Goal: Task Accomplishment & Management: Manage account settings

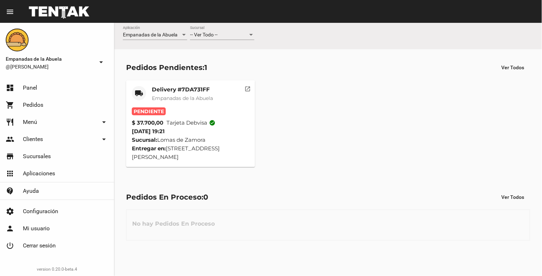
click at [227, 41] on div "-- Ver Todo -- Sucursal" at bounding box center [222, 36] width 64 height 20
click at [228, 34] on div "-- Ver Todo --" at bounding box center [219, 35] width 58 height 6
click at [226, 67] on span "Lomas de Zamora" at bounding box center [222, 65] width 64 height 15
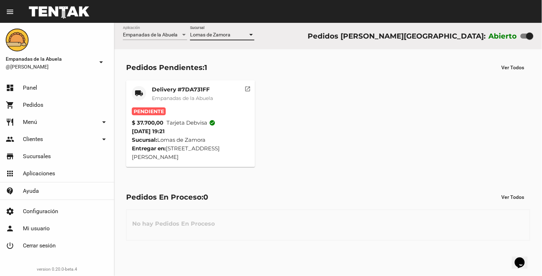
click at [213, 91] on mat-card-title "Delivery #7DA731FF" at bounding box center [182, 89] width 61 height 7
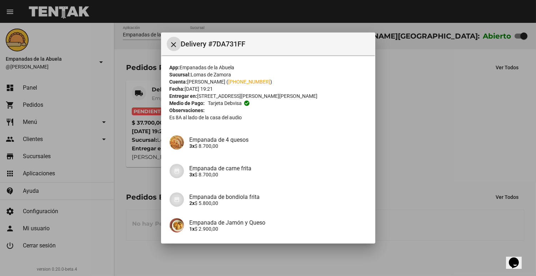
scroll to position [137, 0]
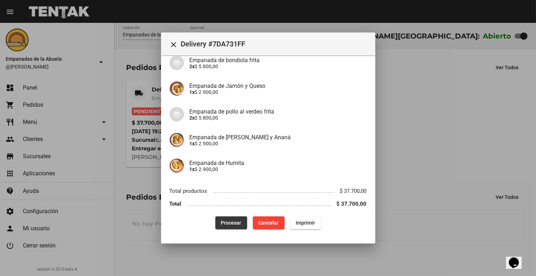
click at [221, 224] on span "Procesar" at bounding box center [231, 223] width 20 height 6
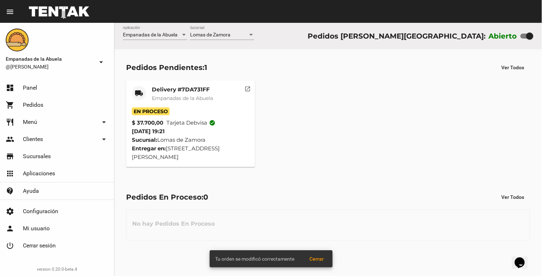
click at [181, 99] on span "Empanadas de la Abuela" at bounding box center [182, 98] width 61 height 6
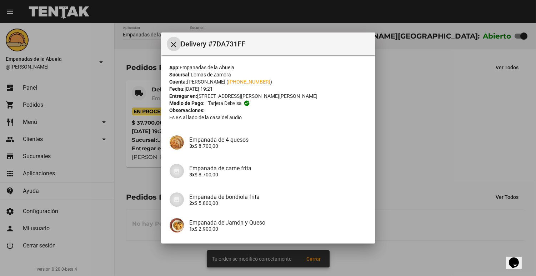
scroll to position [137, 0]
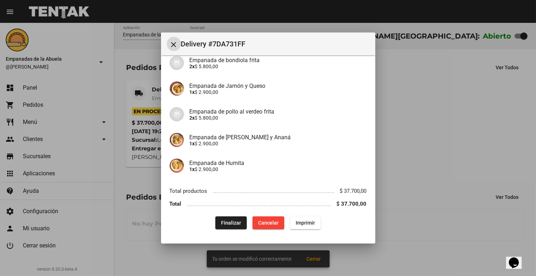
click at [301, 218] on button "Imprimir" at bounding box center [305, 222] width 31 height 13
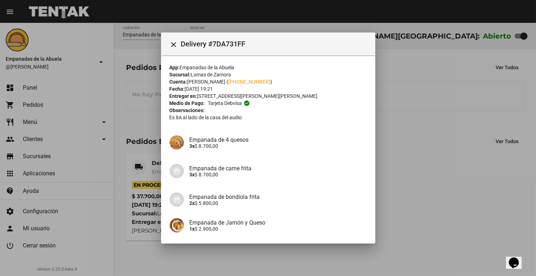
click at [170, 44] on mat-icon "close" at bounding box center [174, 44] width 9 height 9
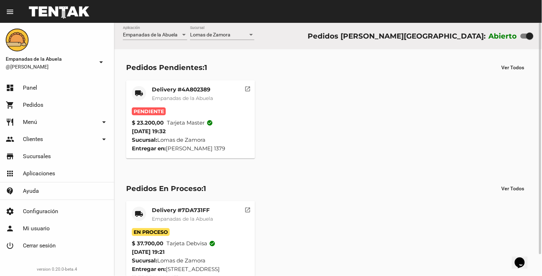
click at [173, 86] on mat-card-title "Delivery #4A802389" at bounding box center [182, 89] width 61 height 7
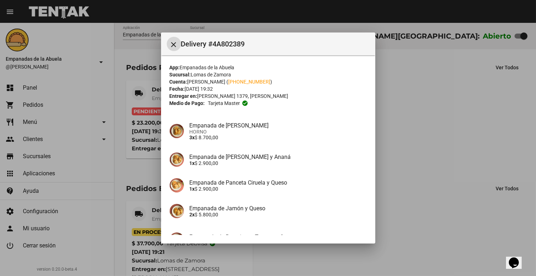
scroll to position [77, 0]
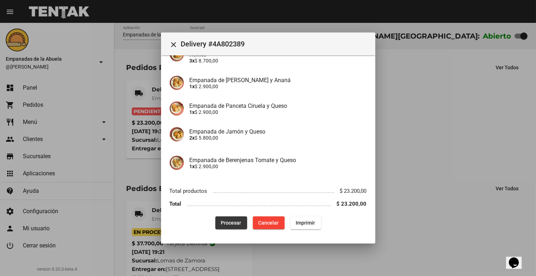
click at [215, 221] on button "Procesar" at bounding box center [231, 222] width 32 height 13
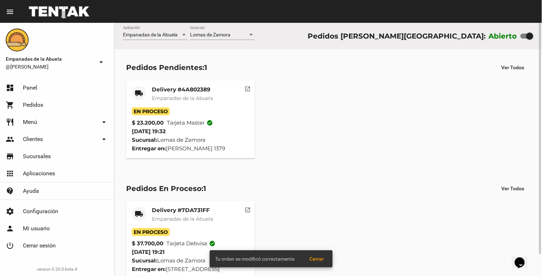
click at [178, 90] on mat-card-title "Delivery #4A802389" at bounding box center [182, 89] width 61 height 7
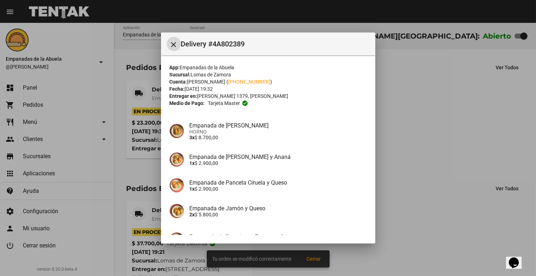
scroll to position [77, 0]
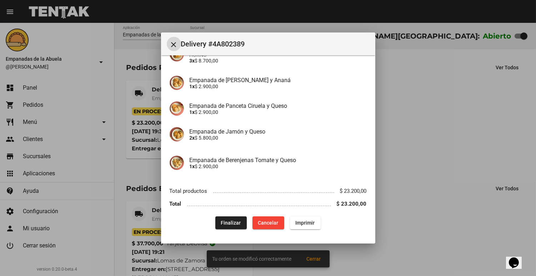
click at [297, 226] on button "Imprimir" at bounding box center [305, 222] width 31 height 13
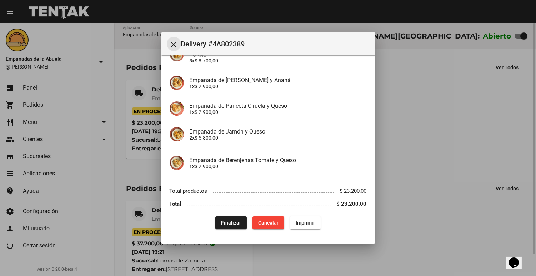
click at [173, 48] on mat-icon "close" at bounding box center [174, 44] width 9 height 9
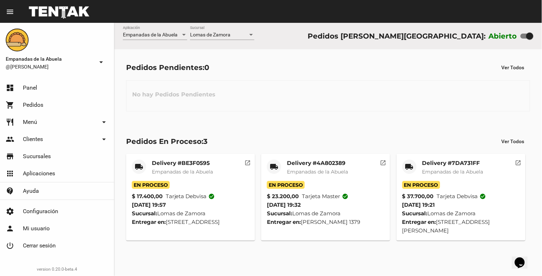
click at [225, 35] on span "Lomas de Zamora" at bounding box center [210, 35] width 40 height 6
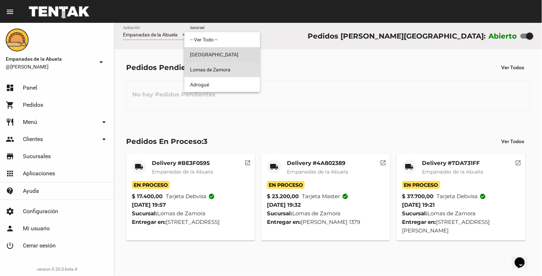
click at [218, 48] on span "[GEOGRAPHIC_DATA]" at bounding box center [222, 54] width 64 height 15
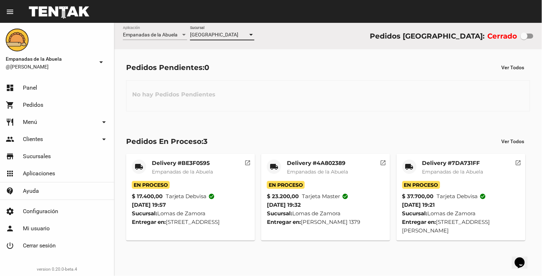
click at [222, 35] on div "[GEOGRAPHIC_DATA]" at bounding box center [219, 35] width 58 height 6
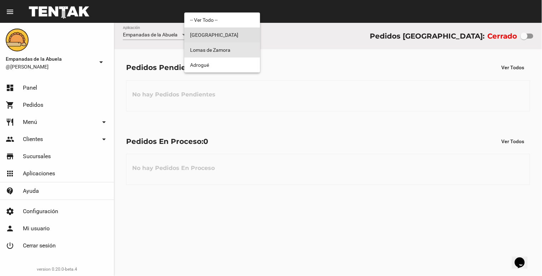
click at [217, 51] on span "Lomas de Zamora" at bounding box center [222, 50] width 64 height 15
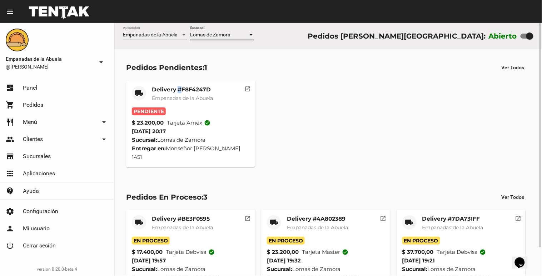
click at [179, 85] on mat-card "local_shipping Delivery #F8F4247D Empanadas de la Abuela Pendiente $ 23.200,00 …" at bounding box center [190, 123] width 129 height 87
drag, startPoint x: 179, startPoint y: 85, endPoint x: 179, endPoint y: 106, distance: 21.1
click at [179, 106] on div "Delivery #F8F4247D Empanadas de la Abuela" at bounding box center [182, 96] width 61 height 21
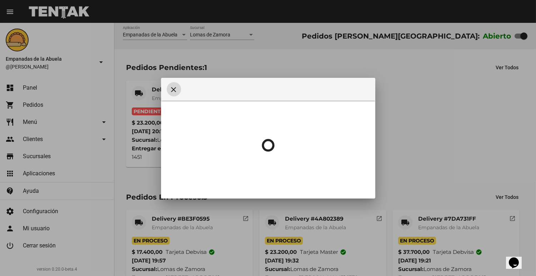
drag, startPoint x: 179, startPoint y: 106, endPoint x: 274, endPoint y: 103, distance: 94.7
click at [274, 103] on div at bounding box center [268, 145] width 197 height 89
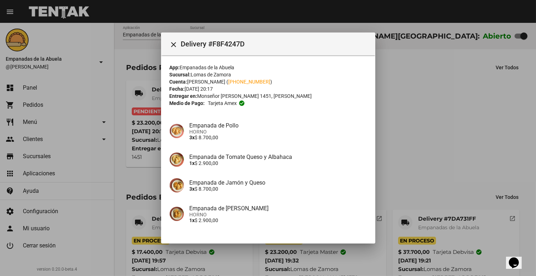
scroll to position [51, 0]
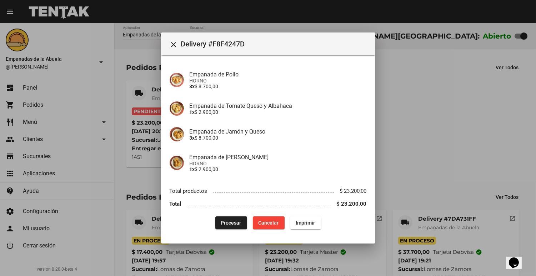
click at [221, 220] on span "Procesar" at bounding box center [231, 223] width 20 height 6
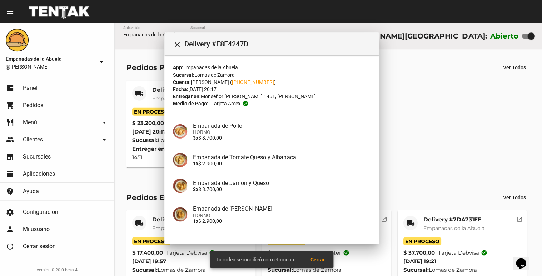
click at [152, 92] on mat-card-title "Delivery #F8F4247D" at bounding box center [182, 89] width 61 height 7
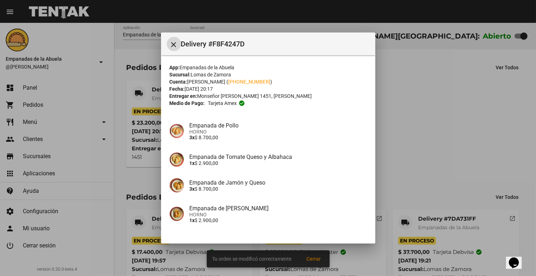
scroll to position [51, 0]
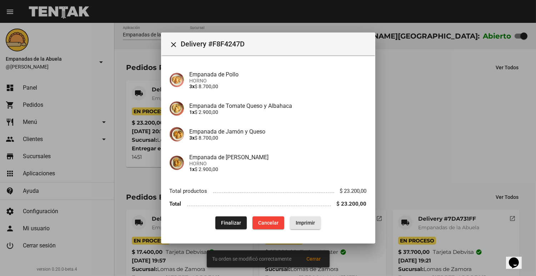
drag, startPoint x: 292, startPoint y: 218, endPoint x: 303, endPoint y: 220, distance: 11.5
click at [292, 219] on button "Imprimir" at bounding box center [305, 222] width 31 height 13
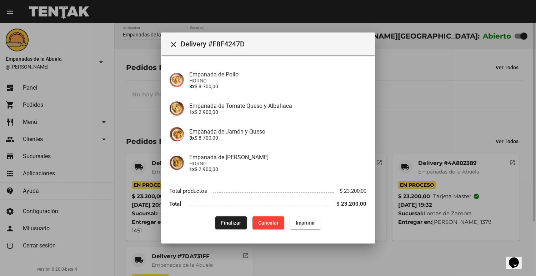
click at [417, 138] on div at bounding box center [268, 138] width 536 height 276
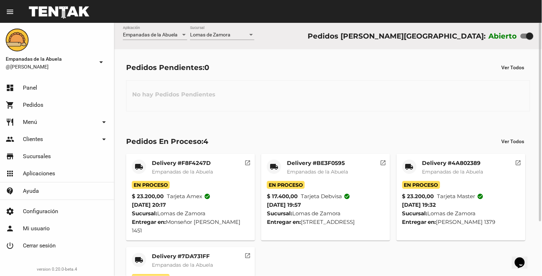
click at [262, 36] on div "Empanadas de la Abuela Aplicación [PERSON_NAME] [GEOGRAPHIC_DATA] Pedidos [PERS…" at bounding box center [328, 36] width 428 height 26
drag, startPoint x: 255, startPoint y: 37, endPoint x: 249, endPoint y: 41, distance: 8.0
click at [251, 41] on div "Empanadas de la Abuela Aplicación [PERSON_NAME] [GEOGRAPHIC_DATA] Pedidos [PERS…" at bounding box center [328, 36] width 428 height 26
click at [241, 36] on div "Lomas de Zamora" at bounding box center [219, 35] width 58 height 6
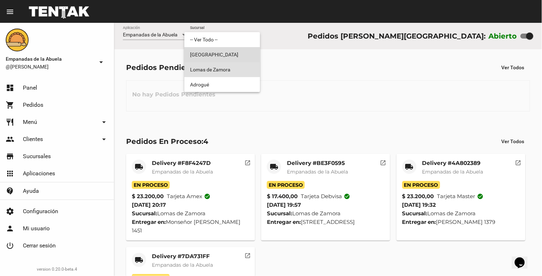
click at [230, 55] on span "[GEOGRAPHIC_DATA]" at bounding box center [222, 54] width 64 height 15
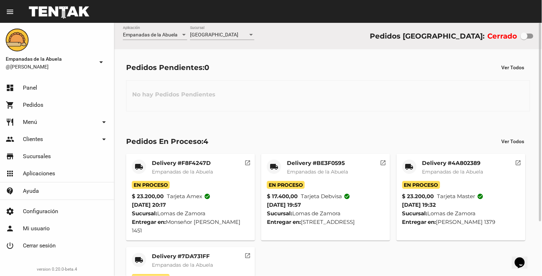
click at [258, 34] on div "Empanadas de la Abuela Aplicación Monte Grande Sucursal Pedidos [GEOGRAPHIC_DAT…" at bounding box center [328, 36] width 428 height 26
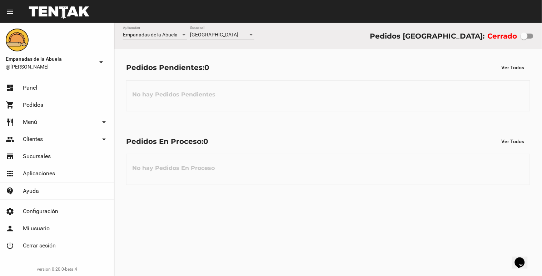
click at [249, 38] on div "Monte Grande Sucursal" at bounding box center [222, 33] width 64 height 14
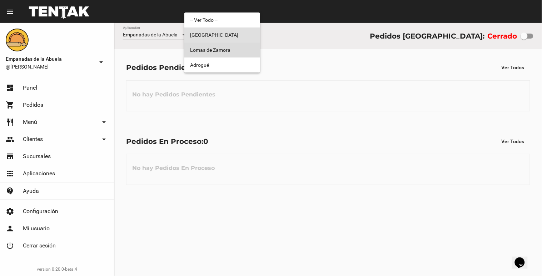
click at [240, 49] on span "Lomas de Zamora" at bounding box center [222, 50] width 64 height 15
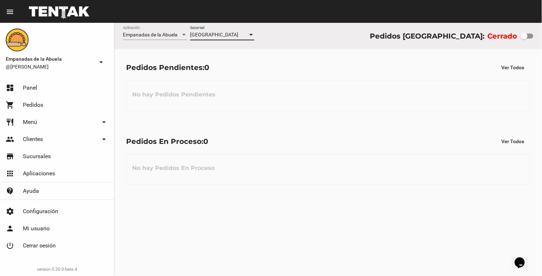
checkbox input "true"
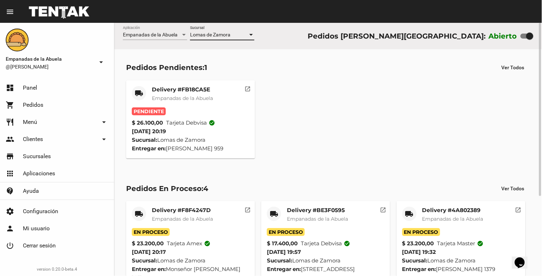
click at [184, 97] on span "Empanadas de la Abuela" at bounding box center [182, 98] width 61 height 6
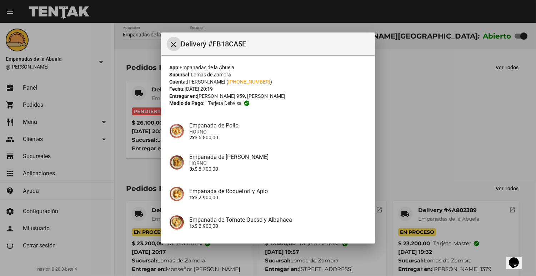
scroll to position [114, 0]
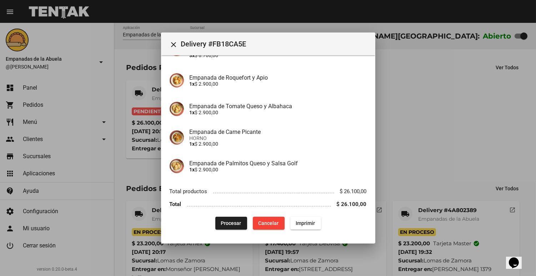
drag, startPoint x: 208, startPoint y: 220, endPoint x: 210, endPoint y: 223, distance: 3.8
click at [208, 222] on div "Procesar Cancelar Imprimir" at bounding box center [268, 223] width 197 height 13
click at [215, 223] on button "Procesar" at bounding box center [231, 223] width 32 height 13
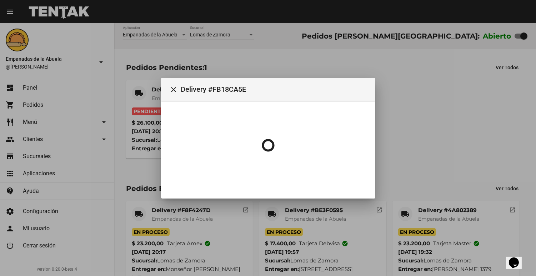
scroll to position [0, 0]
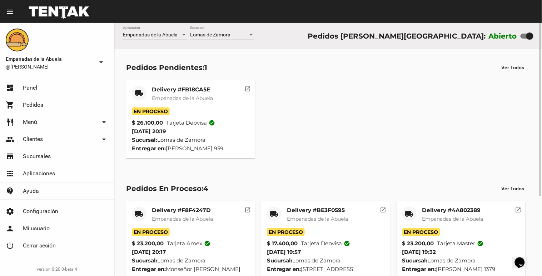
click at [193, 96] on span "Empanadas de la Abuela" at bounding box center [182, 98] width 61 height 6
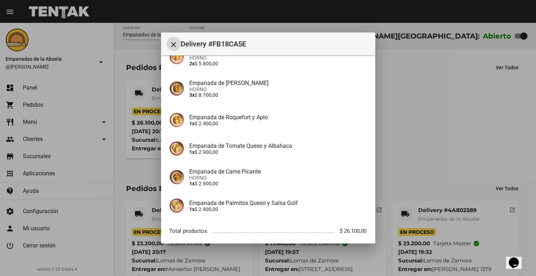
scroll to position [114, 0]
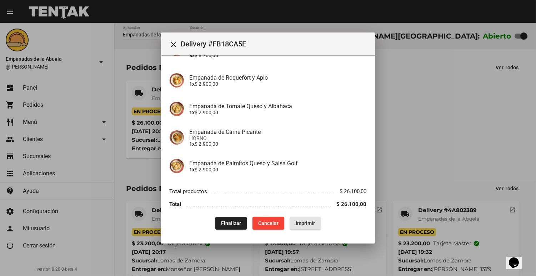
click at [303, 220] on span "Imprimir" at bounding box center [305, 223] width 19 height 6
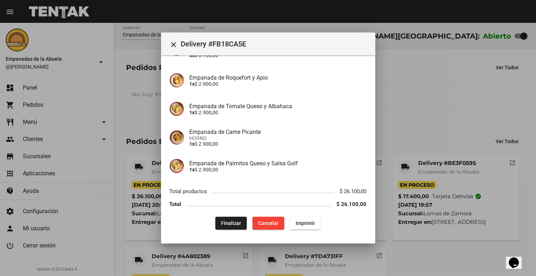
drag, startPoint x: 447, startPoint y: 74, endPoint x: 344, endPoint y: 263, distance: 215.0
click at [447, 74] on div at bounding box center [268, 138] width 536 height 276
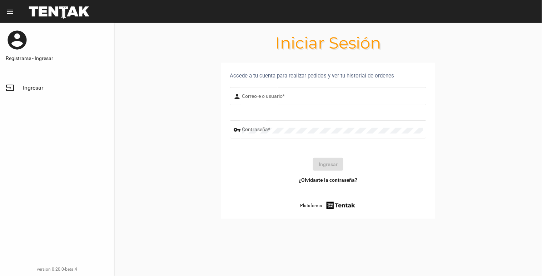
type input "[EMAIL_ADDRESS][DOMAIN_NAME]"
click at [340, 169] on button "Ingresar" at bounding box center [328, 164] width 30 height 13
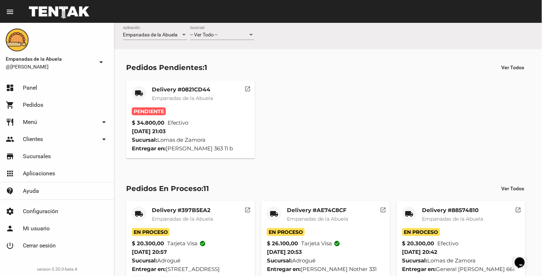
click at [198, 103] on div "Delivery #0821CD44 Empanadas de la Abuela" at bounding box center [182, 96] width 61 height 21
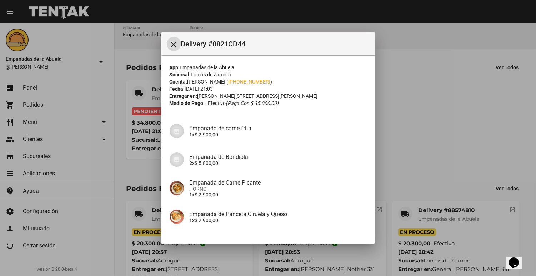
scroll to position [238, 0]
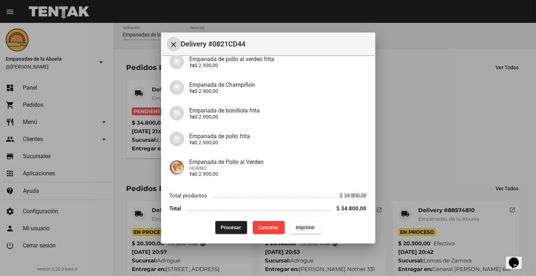
click at [215, 226] on button "Procesar" at bounding box center [231, 227] width 32 height 13
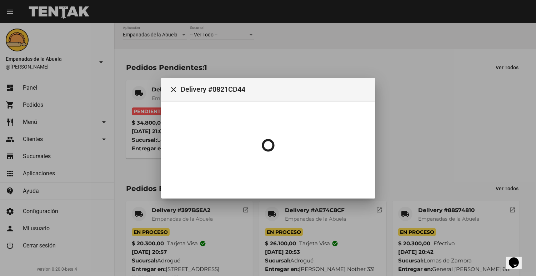
scroll to position [0, 0]
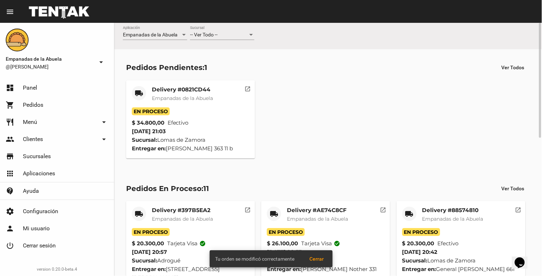
click at [190, 100] on span "Empanadas de la Abuela" at bounding box center [182, 98] width 61 height 6
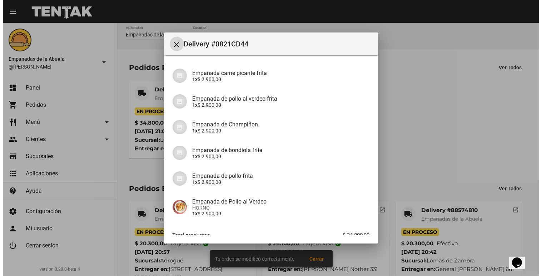
scroll to position [238, 0]
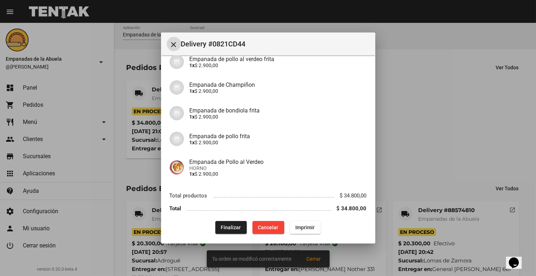
click at [308, 227] on span "Imprimir" at bounding box center [305, 228] width 19 height 6
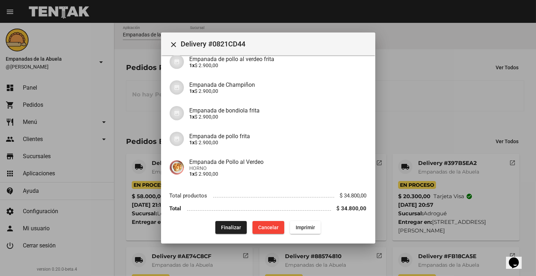
click at [421, 156] on div at bounding box center [268, 138] width 536 height 276
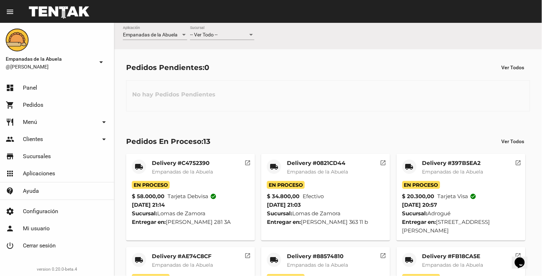
click at [27, 121] on span "Menú" at bounding box center [30, 122] width 14 height 7
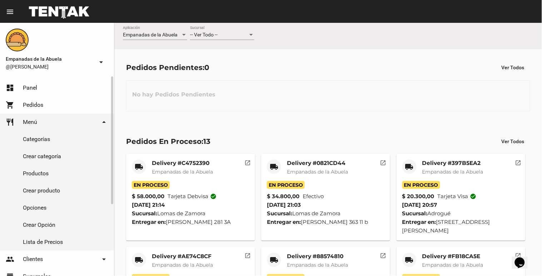
click at [34, 171] on link "Productos" at bounding box center [57, 173] width 114 height 17
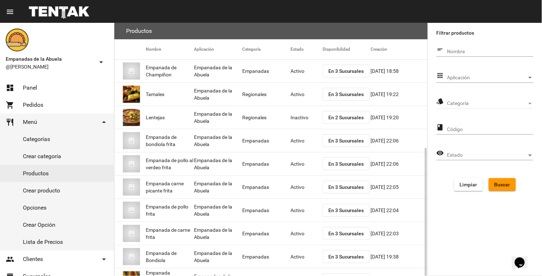
scroll to position [70, 0]
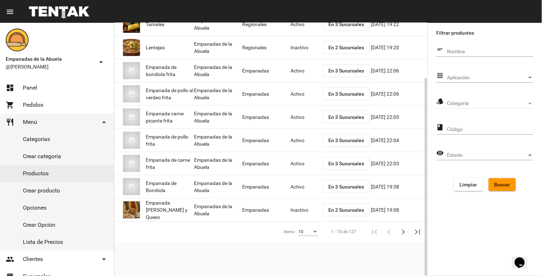
click at [205, 192] on mat-cell "Empanadas de la Abuela" at bounding box center [218, 186] width 48 height 23
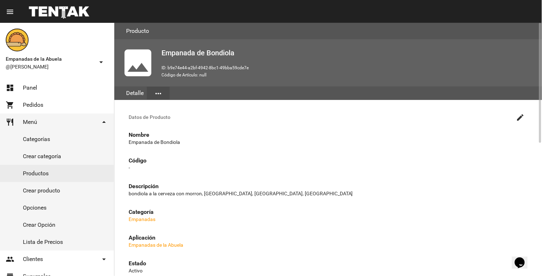
click at [156, 92] on mat-icon "more_horiz" at bounding box center [158, 93] width 9 height 9
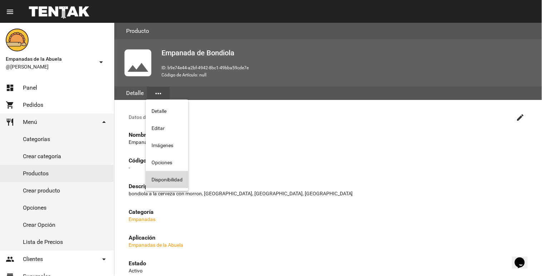
click at [163, 184] on button "Disponibilidad" at bounding box center [167, 179] width 43 height 17
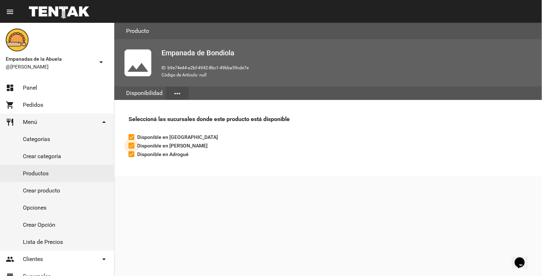
click at [156, 148] on span "Disponible en [PERSON_NAME]" at bounding box center [172, 145] width 70 height 9
click at [131, 149] on input "Disponible en [PERSON_NAME]" at bounding box center [131, 149] width 0 height 0
checkbox input "false"
click at [152, 183] on section "Seleccioná las sucursales donde este producto está disponible Disponible en [GE…" at bounding box center [328, 146] width 428 height 93
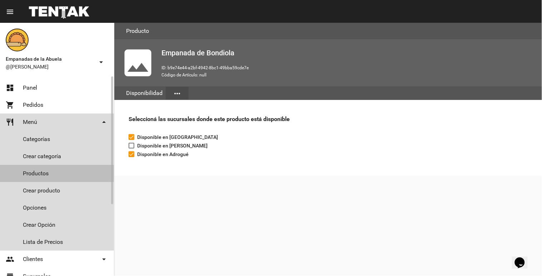
click at [37, 172] on link "Productos" at bounding box center [57, 173] width 114 height 17
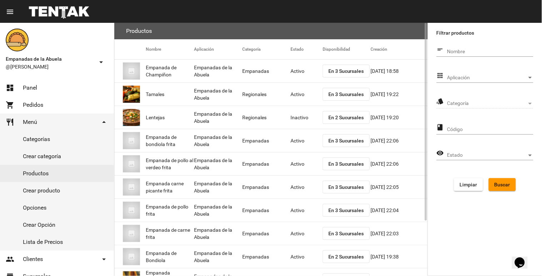
scroll to position [70, 0]
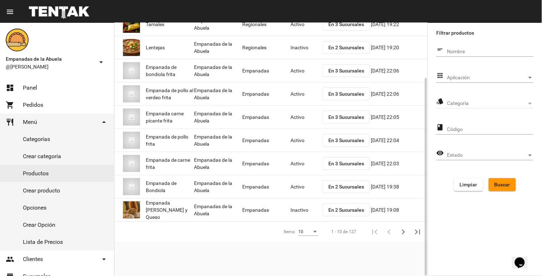
click at [158, 191] on span "Empanada de Bondiola" at bounding box center [170, 187] width 48 height 14
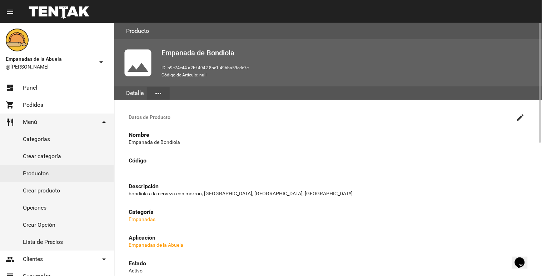
click at [156, 90] on mat-icon "more_horiz" at bounding box center [158, 93] width 9 height 9
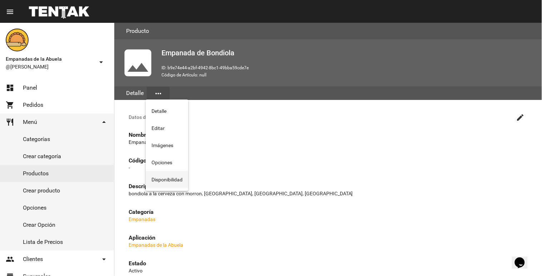
click at [166, 180] on button "Disponibilidad" at bounding box center [167, 179] width 43 height 17
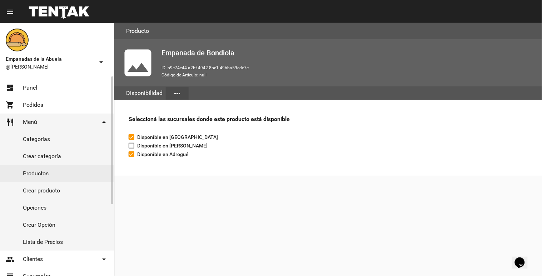
click at [45, 173] on link "Productos" at bounding box center [57, 173] width 114 height 17
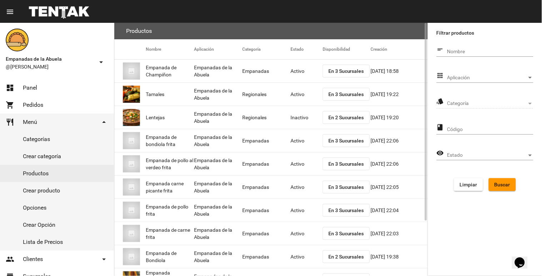
click at [174, 137] on span "Empanada de bondiola frita" at bounding box center [170, 141] width 48 height 14
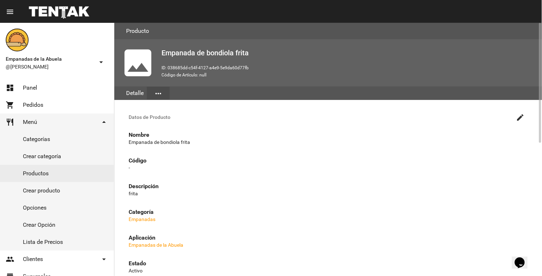
click at [155, 83] on div "photo Empanada de bondiola frita ID: 038685dd-c54f-4127-a4e9-5e9da60d77fb Códig…" at bounding box center [328, 62] width 428 height 47
click at [159, 96] on mat-icon "more_horiz" at bounding box center [158, 93] width 9 height 9
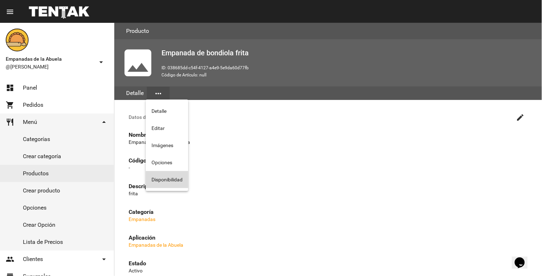
click at [164, 174] on button "Disponibilidad" at bounding box center [167, 179] width 43 height 17
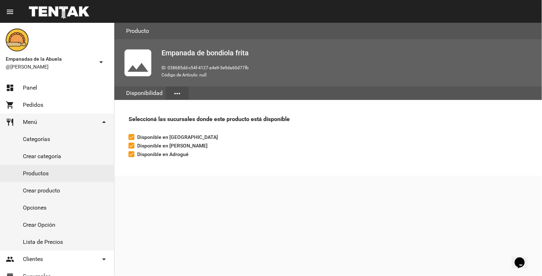
click at [169, 143] on span "Disponible en [PERSON_NAME]" at bounding box center [172, 145] width 70 height 9
click at [131, 149] on input "Disponible en [PERSON_NAME]" at bounding box center [131, 149] width 0 height 0
checkbox input "false"
click at [154, 183] on section "Seleccioná las sucursales donde este producto está disponible Disponible en [GE…" at bounding box center [328, 146] width 428 height 93
click at [28, 84] on link "dashboard Panel" at bounding box center [57, 87] width 114 height 17
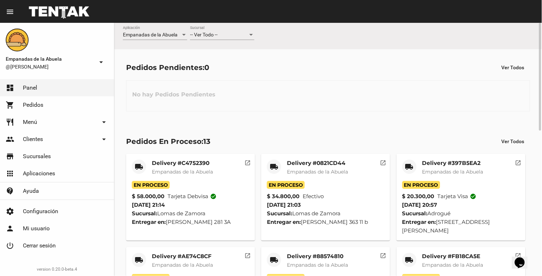
click at [212, 40] on div "-- Ver Todo -- Sucursal" at bounding box center [222, 36] width 64 height 20
click at [213, 37] on span "-- Ver Todo --" at bounding box center [204, 35] width 28 height 6
click at [203, 52] on span "[GEOGRAPHIC_DATA]" at bounding box center [222, 50] width 64 height 15
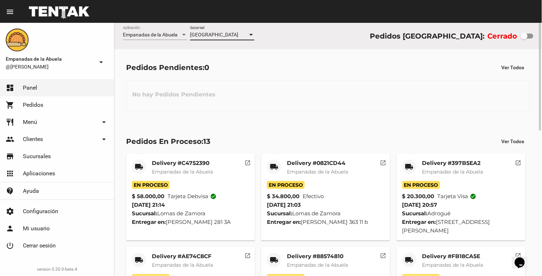
click at [212, 33] on span "[GEOGRAPHIC_DATA]" at bounding box center [214, 35] width 48 height 6
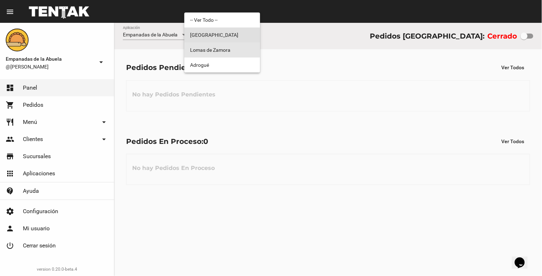
click at [207, 49] on span "Lomas de Zamora" at bounding box center [222, 50] width 64 height 15
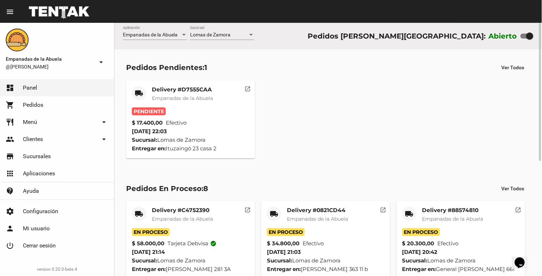
click at [229, 25] on div "Empanadas de la Abuela Aplicación [PERSON_NAME] [GEOGRAPHIC_DATA] Pedidos [PERS…" at bounding box center [328, 36] width 428 height 26
click at [205, 84] on mat-card "local_shipping Delivery #D7555CAA Empanadas de la Abuela Pendiente $ 17.400,00 …" at bounding box center [190, 119] width 129 height 78
click at [203, 94] on div "Delivery #D7555CAA Empanadas de la Abuela" at bounding box center [182, 96] width 61 height 21
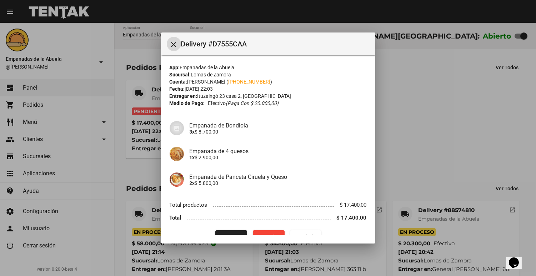
scroll to position [14, 0]
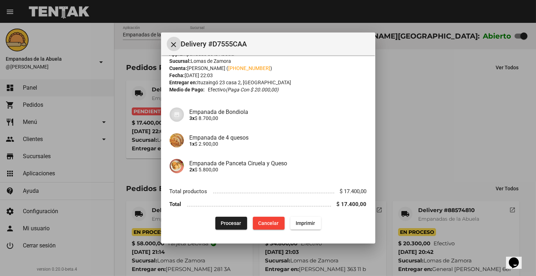
click at [221, 226] on button "Procesar" at bounding box center [231, 223] width 32 height 13
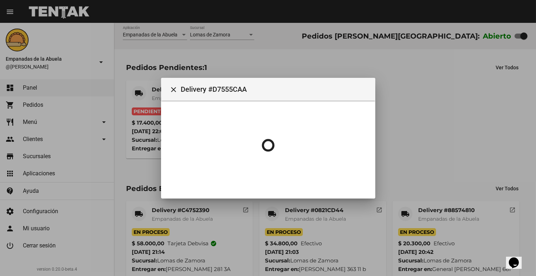
scroll to position [0, 0]
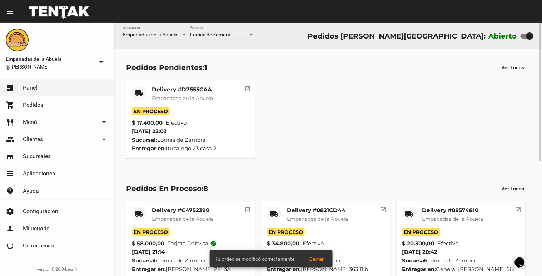
click at [158, 88] on mat-card-title "Delivery #D7555CAA" at bounding box center [182, 89] width 61 height 7
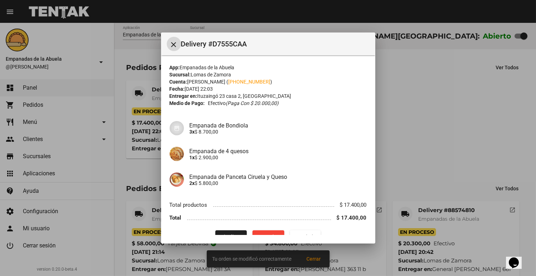
scroll to position [14, 0]
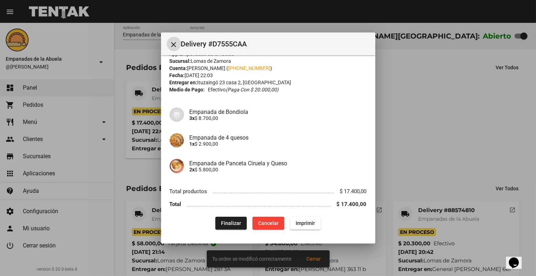
click at [304, 219] on button "Imprimir" at bounding box center [305, 223] width 31 height 13
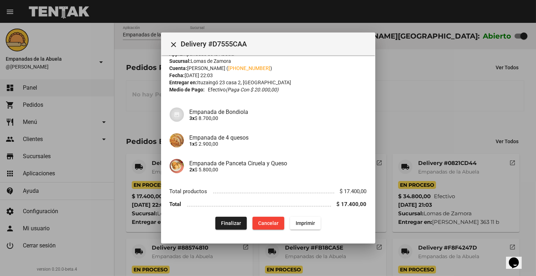
click at [397, 131] on div at bounding box center [268, 138] width 536 height 276
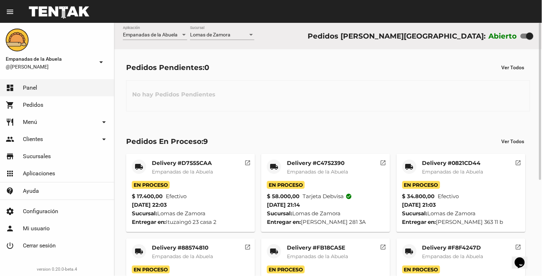
click at [525, 35] on div at bounding box center [526, 36] width 13 height 5
click at [524, 39] on input "checkbox" at bounding box center [524, 39] width 0 height 0
checkbox input "false"
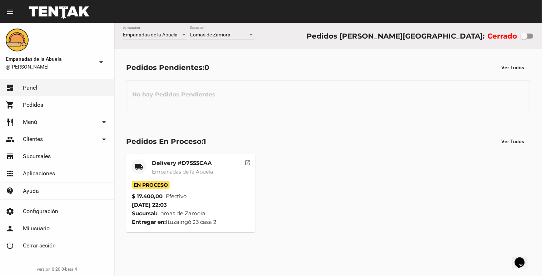
click at [176, 160] on mat-card-title "Delivery #D7555CAA" at bounding box center [182, 163] width 61 height 7
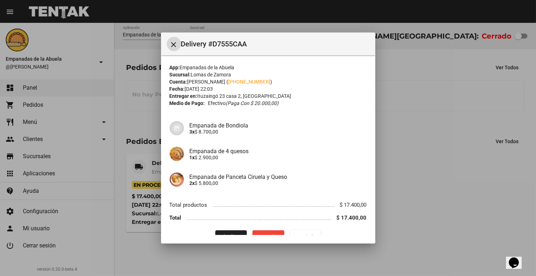
scroll to position [14, 0]
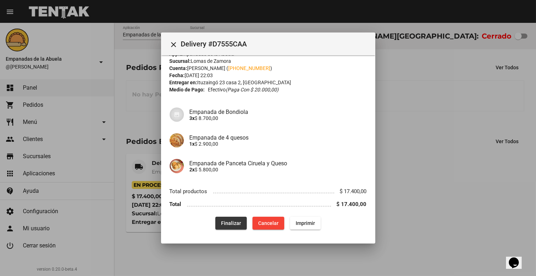
click at [226, 223] on span "Finalizar" at bounding box center [231, 223] width 20 height 6
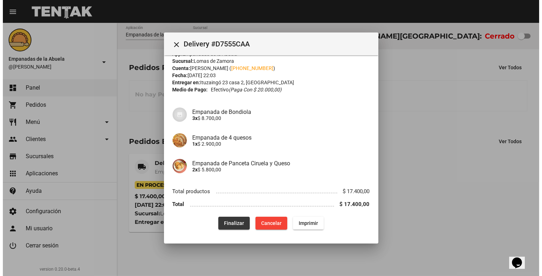
scroll to position [0, 0]
